Goal: Task Accomplishment & Management: Use online tool/utility

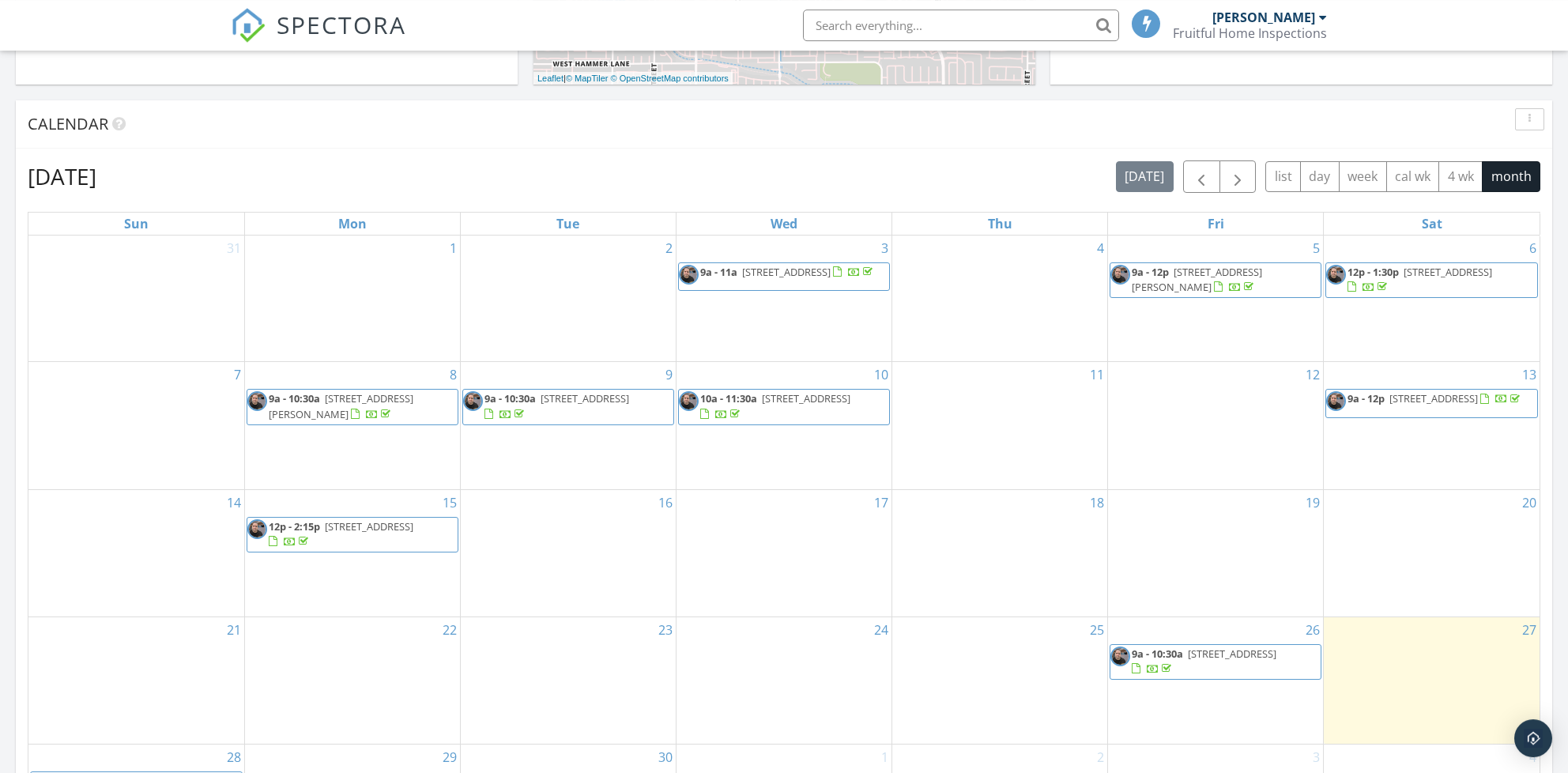
scroll to position [686, 0]
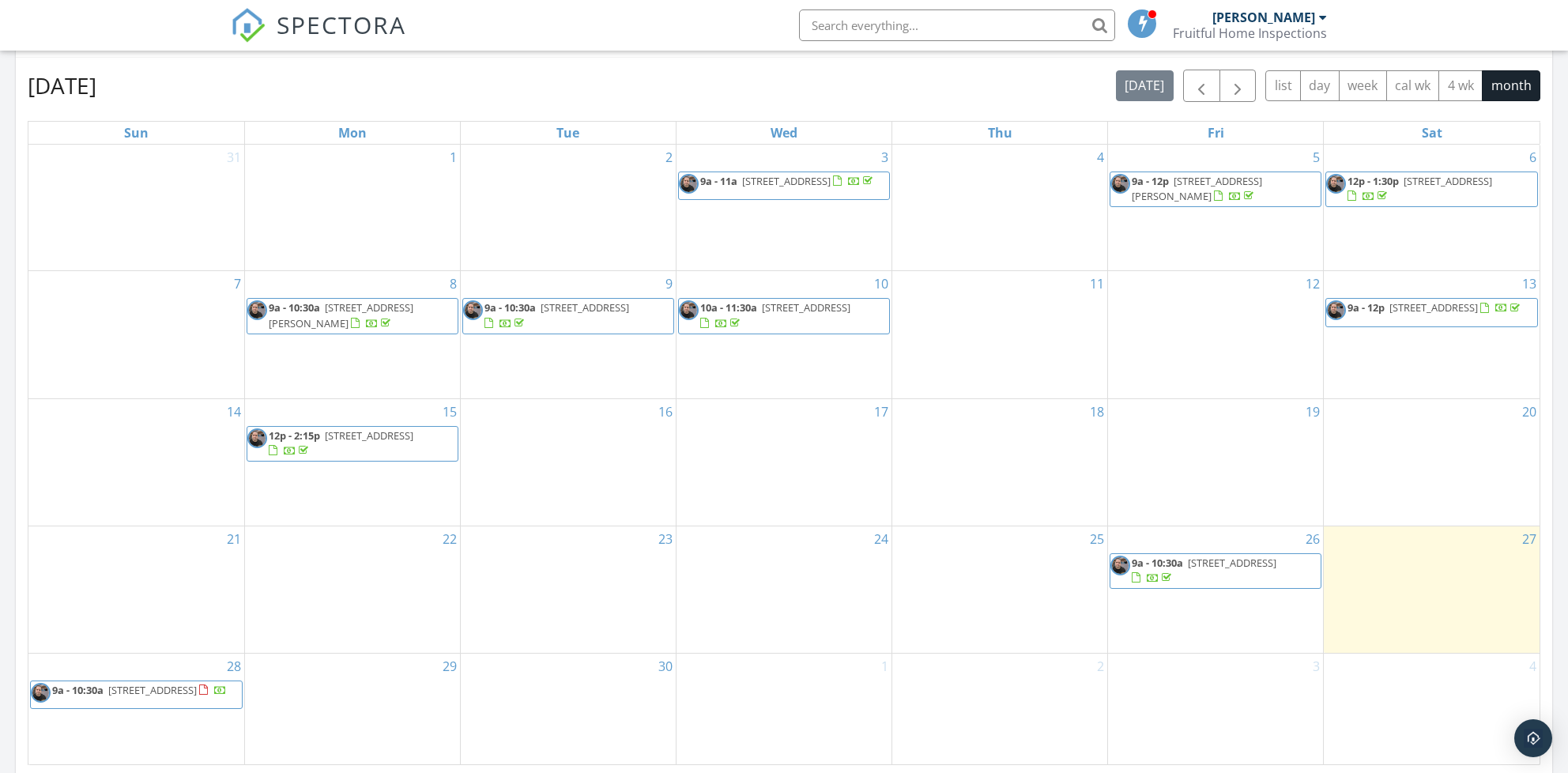
click at [157, 683] on span "4746 E Yuma Ave, Las Vegas 89104" at bounding box center [153, 689] width 89 height 15
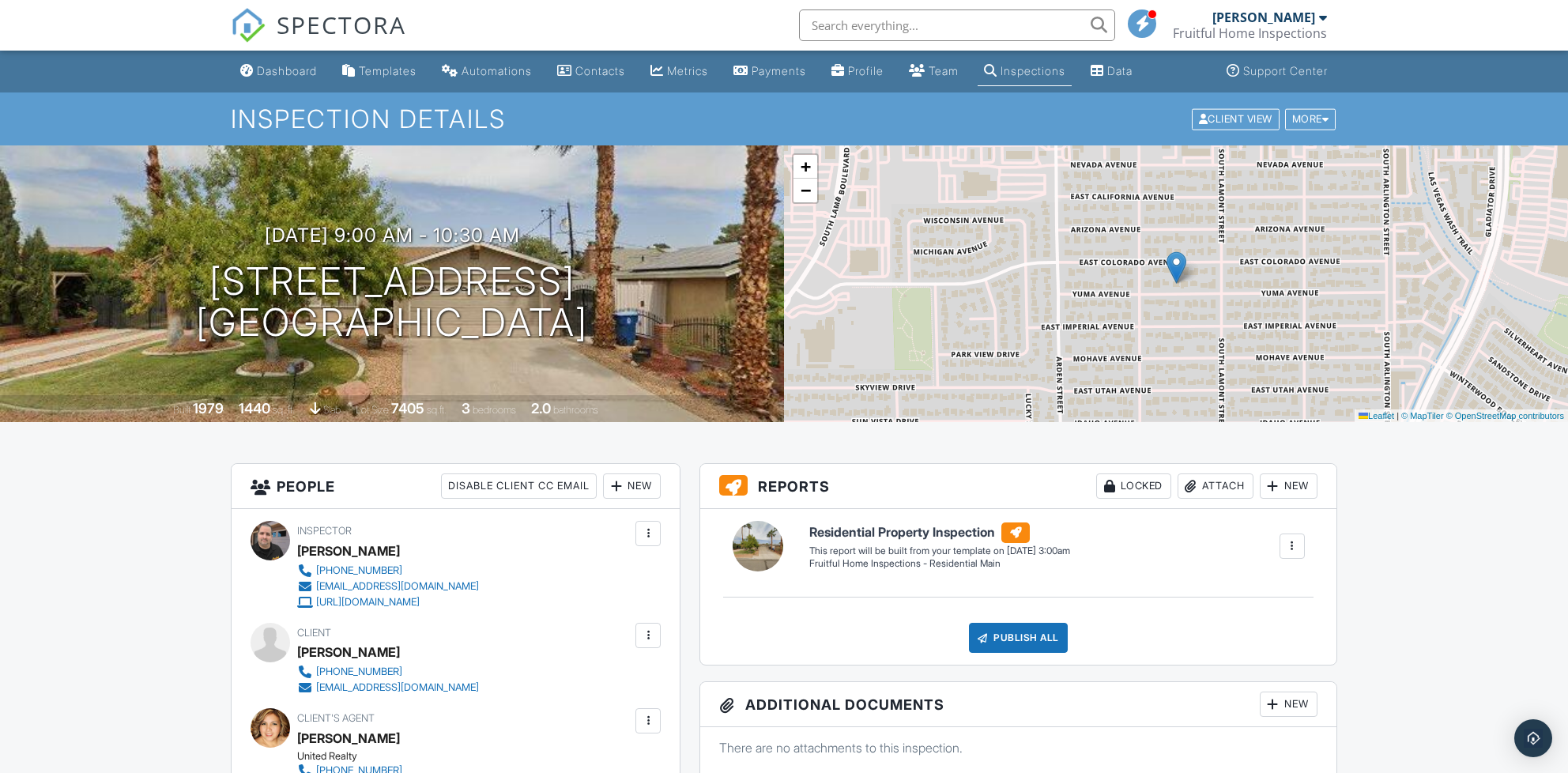
click at [1285, 548] on div at bounding box center [1292, 545] width 16 height 16
click at [1250, 578] on li "Build Now" at bounding box center [1260, 591] width 90 height 40
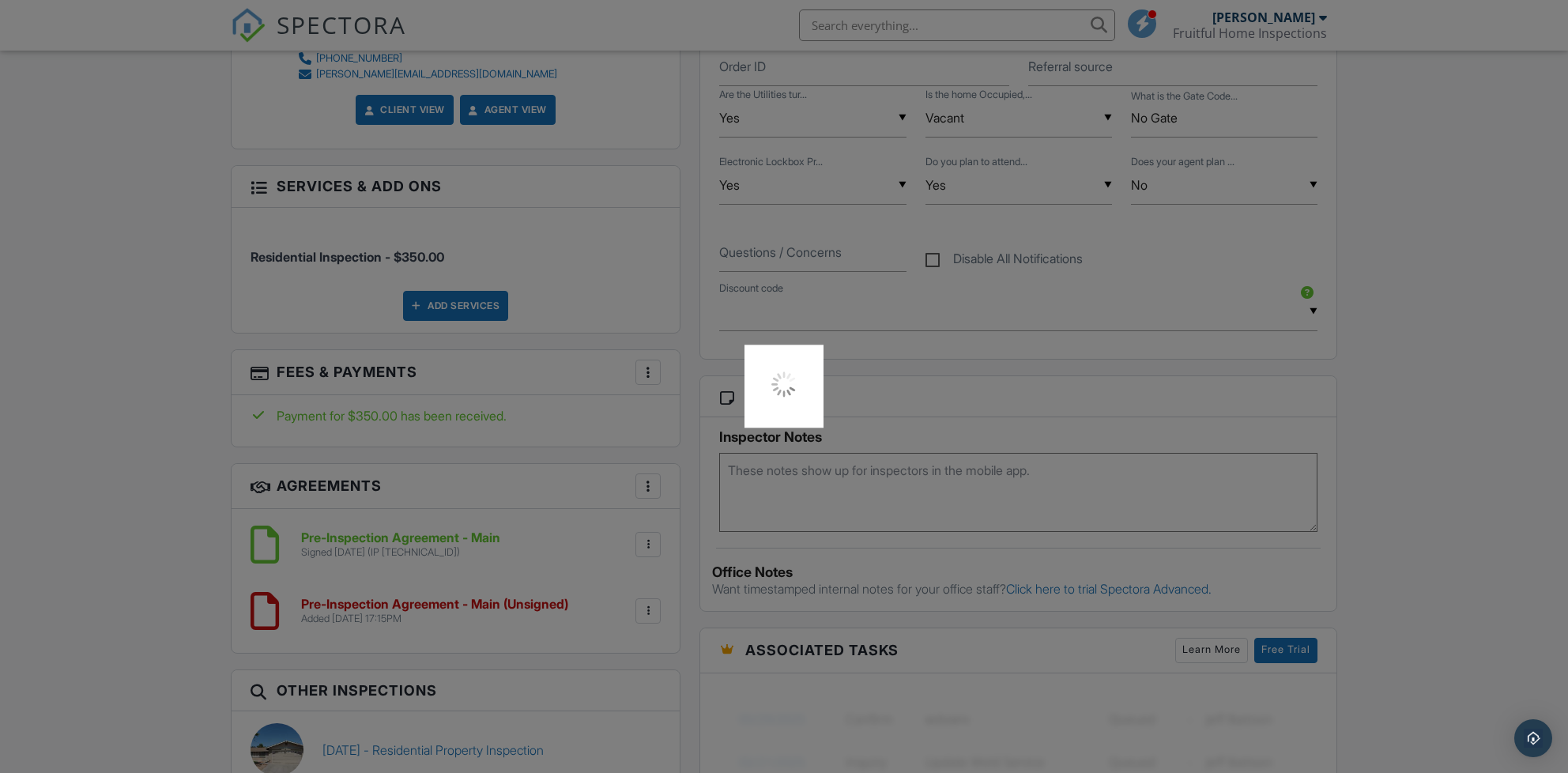
scroll to position [914, 0]
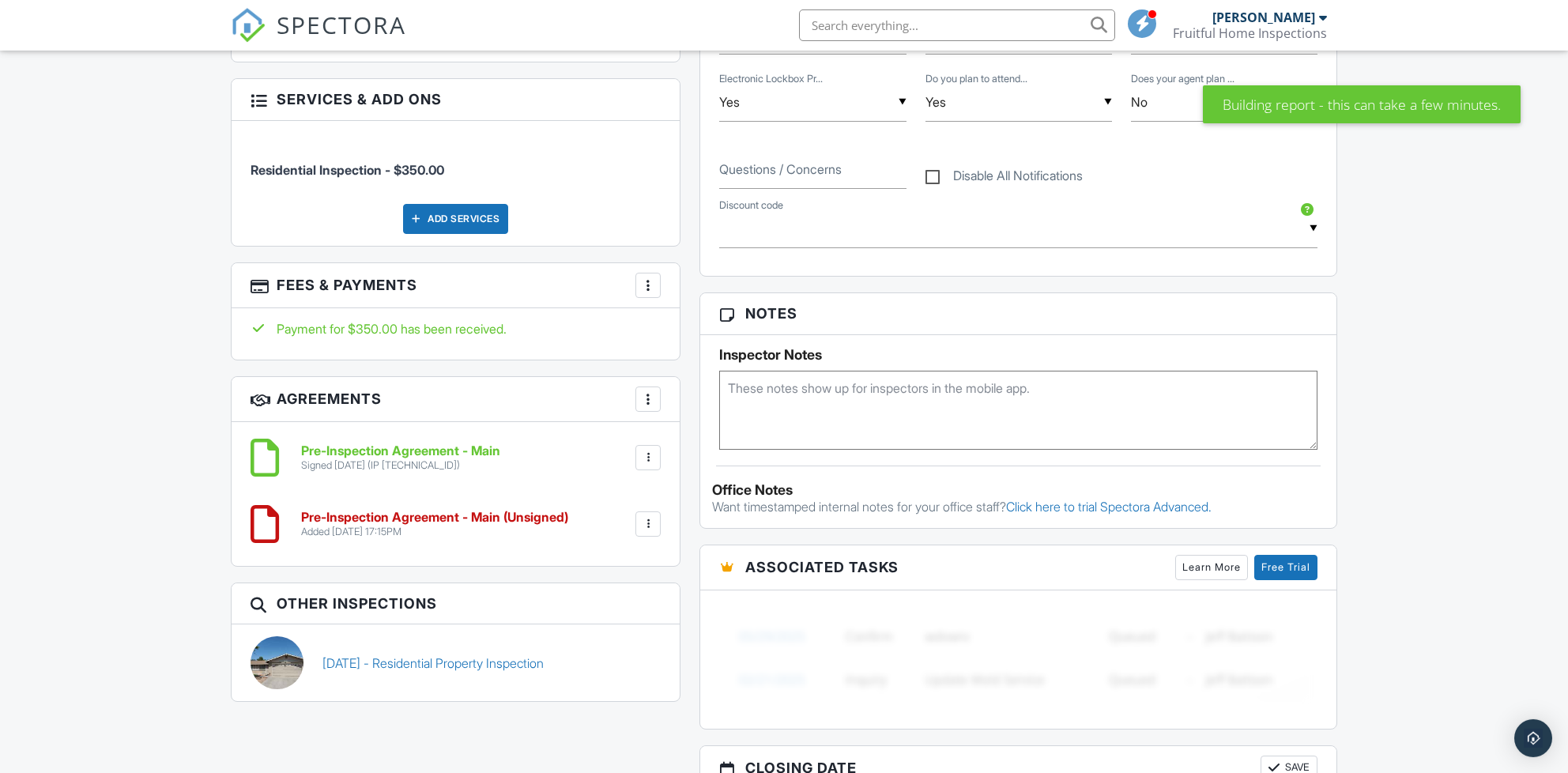
scroll to position [914, 0]
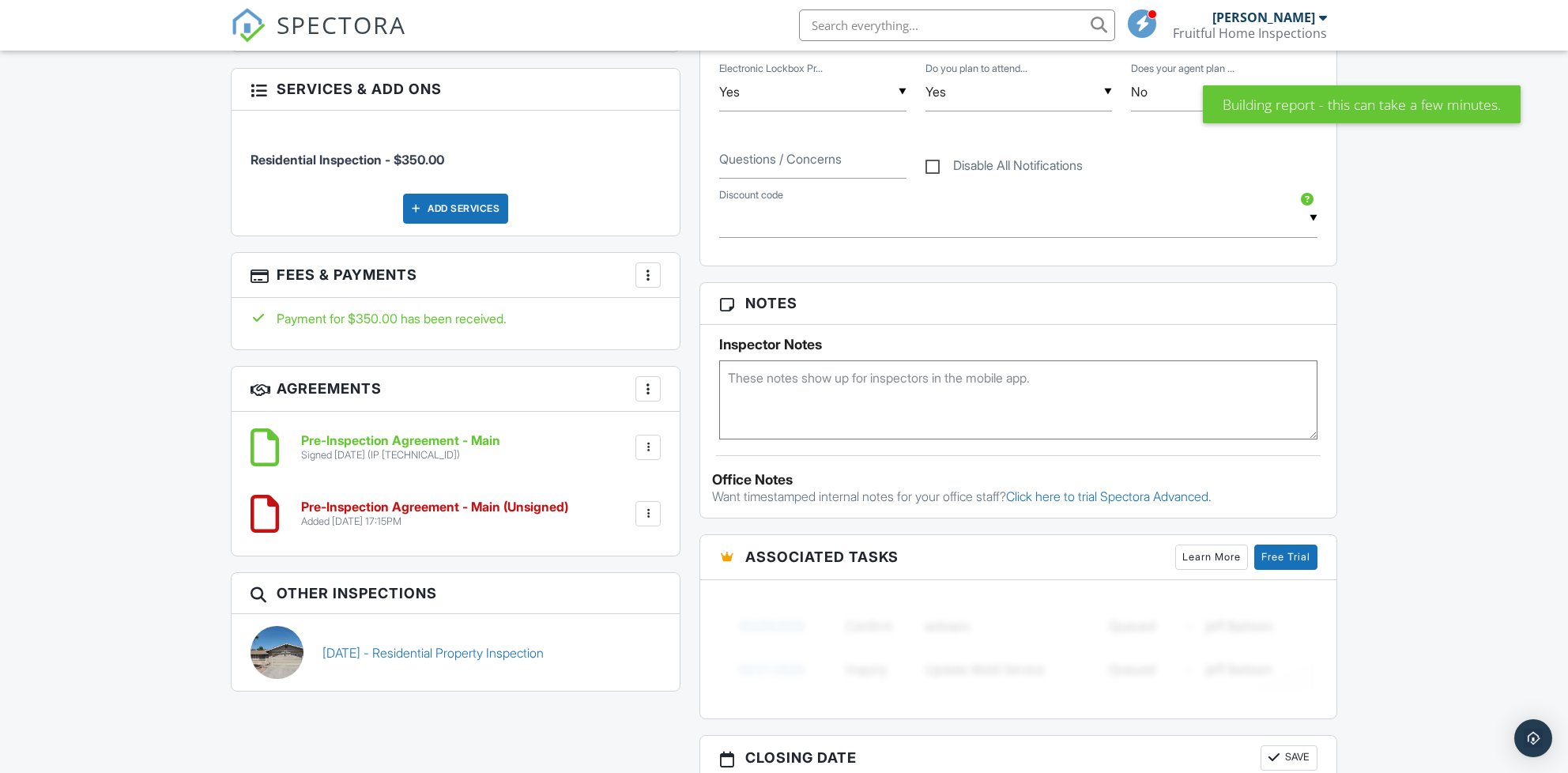
click at [491, 434] on h6 "Pre-Inspection Agreement - Main" at bounding box center [400, 440] width 199 height 15
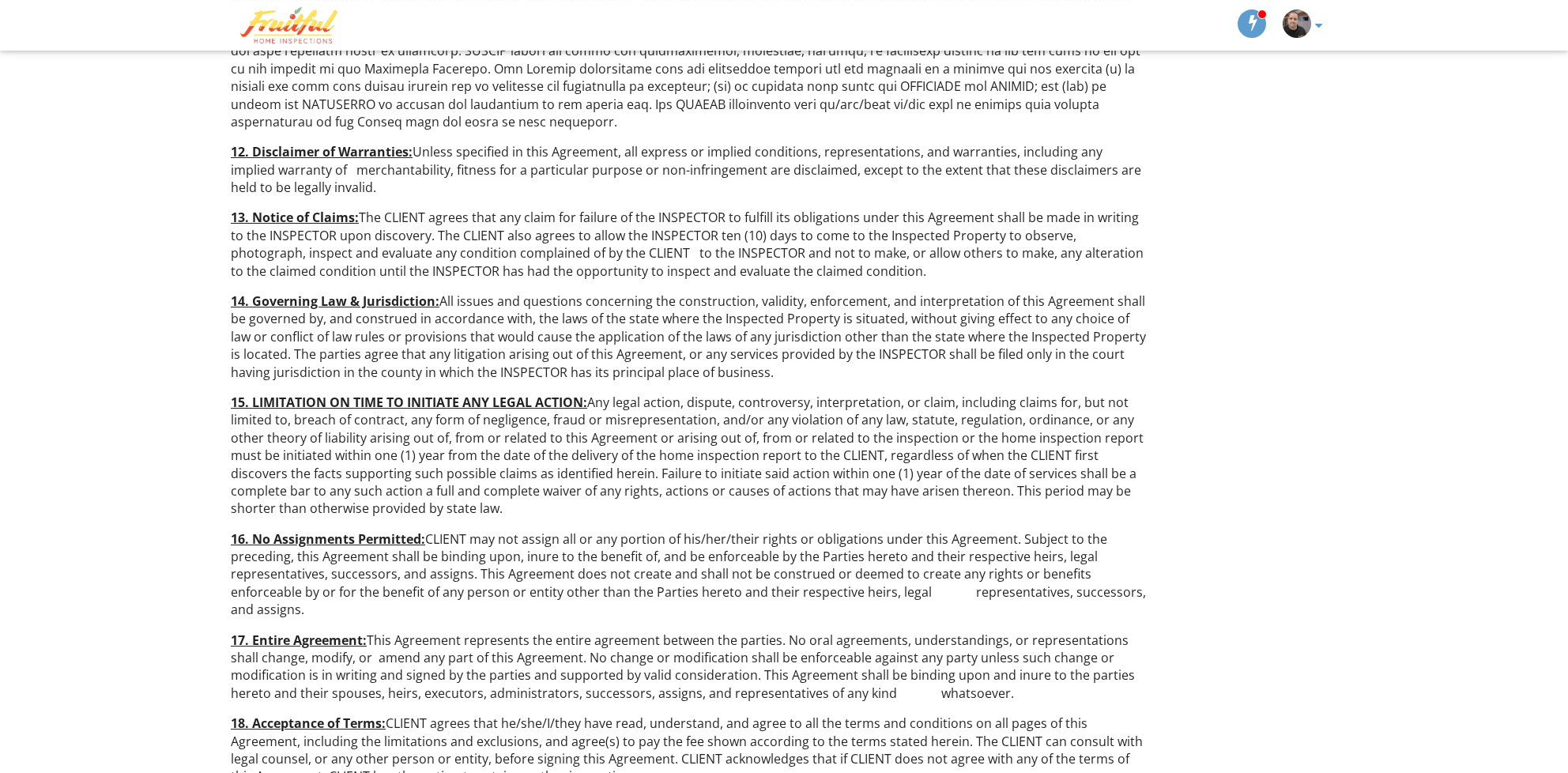
scroll to position [2612, 0]
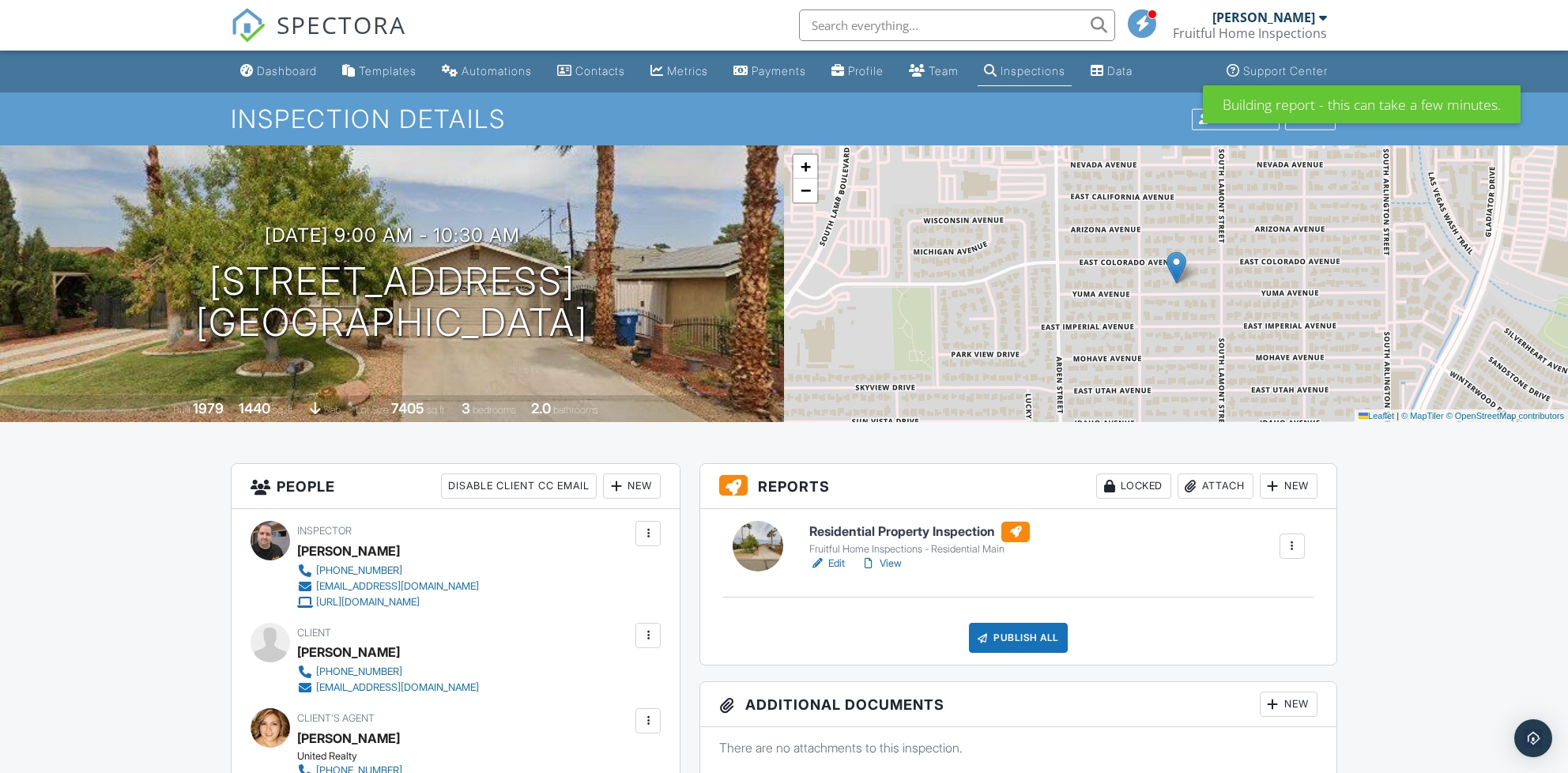
click at [838, 565] on link "Edit" at bounding box center [827, 563] width 35 height 16
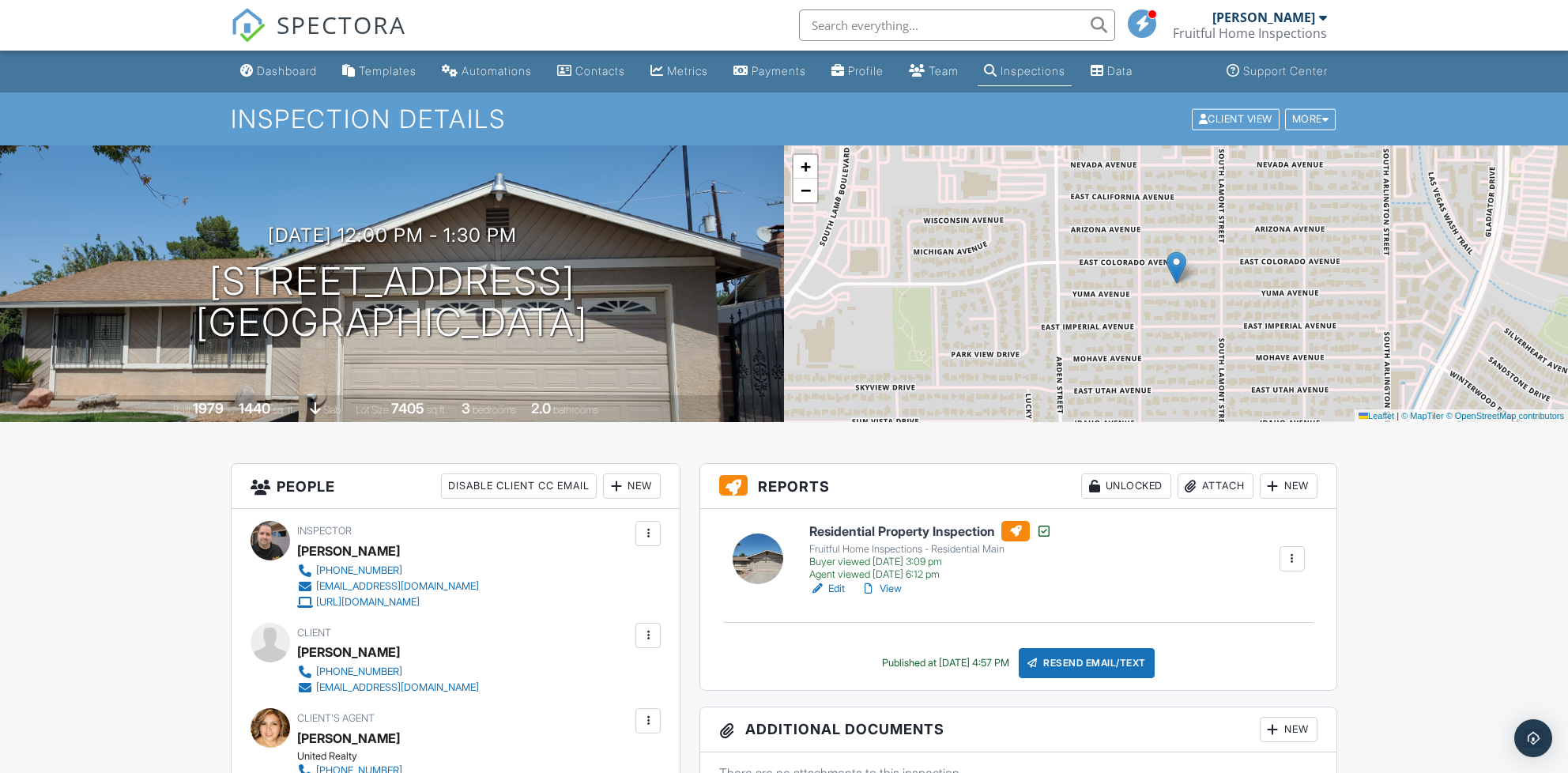
click at [896, 590] on link "View" at bounding box center [881, 589] width 41 height 16
click at [283, 60] on link "Dashboard" at bounding box center [278, 72] width 90 height 29
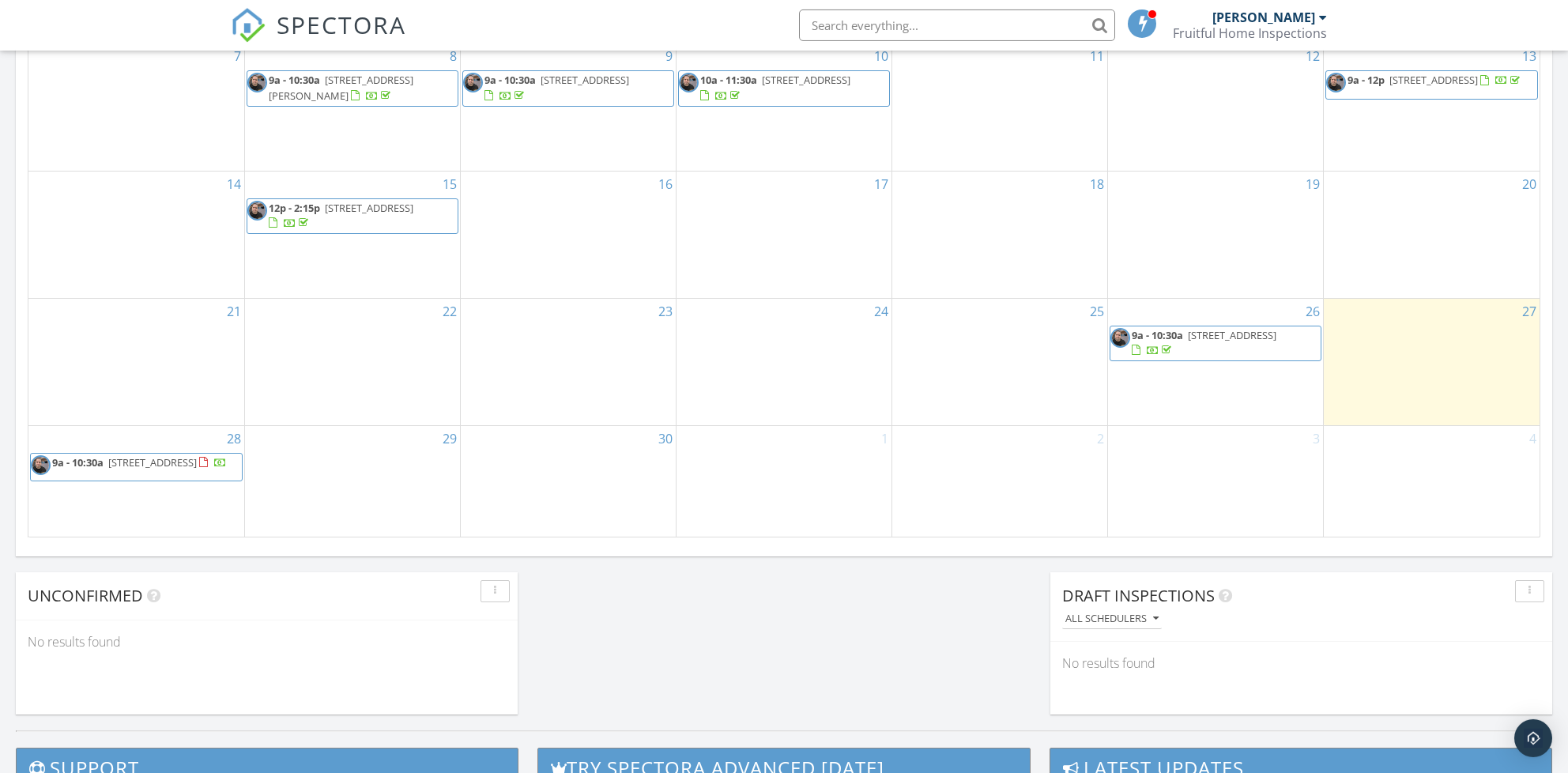
scroll to position [914, 0]
click at [143, 454] on span "4746 E Yuma Ave, Las Vegas 89104" at bounding box center [153, 461] width 89 height 15
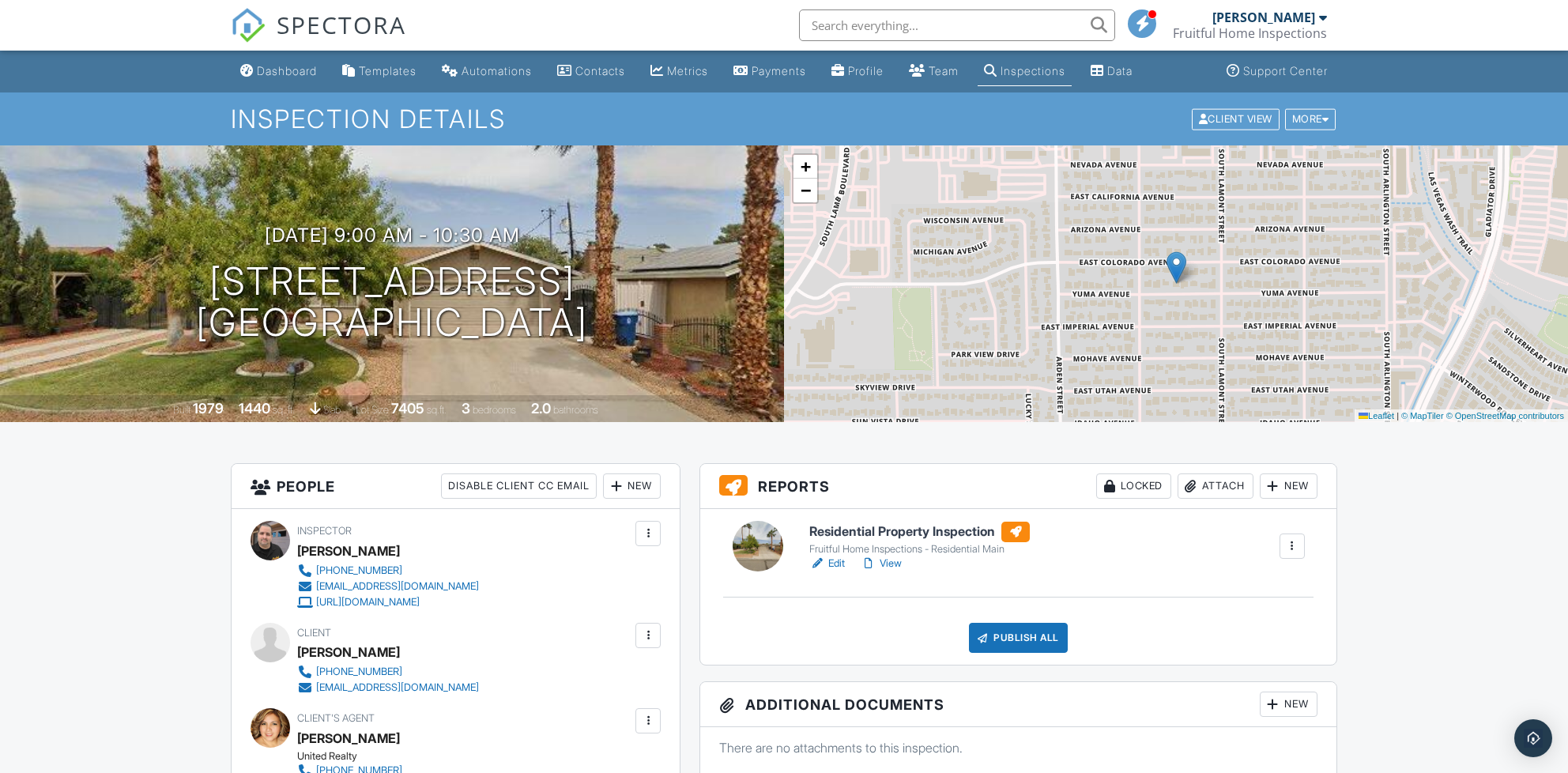
click at [821, 560] on div at bounding box center [817, 563] width 16 height 16
